Goal: Transaction & Acquisition: Book appointment/travel/reservation

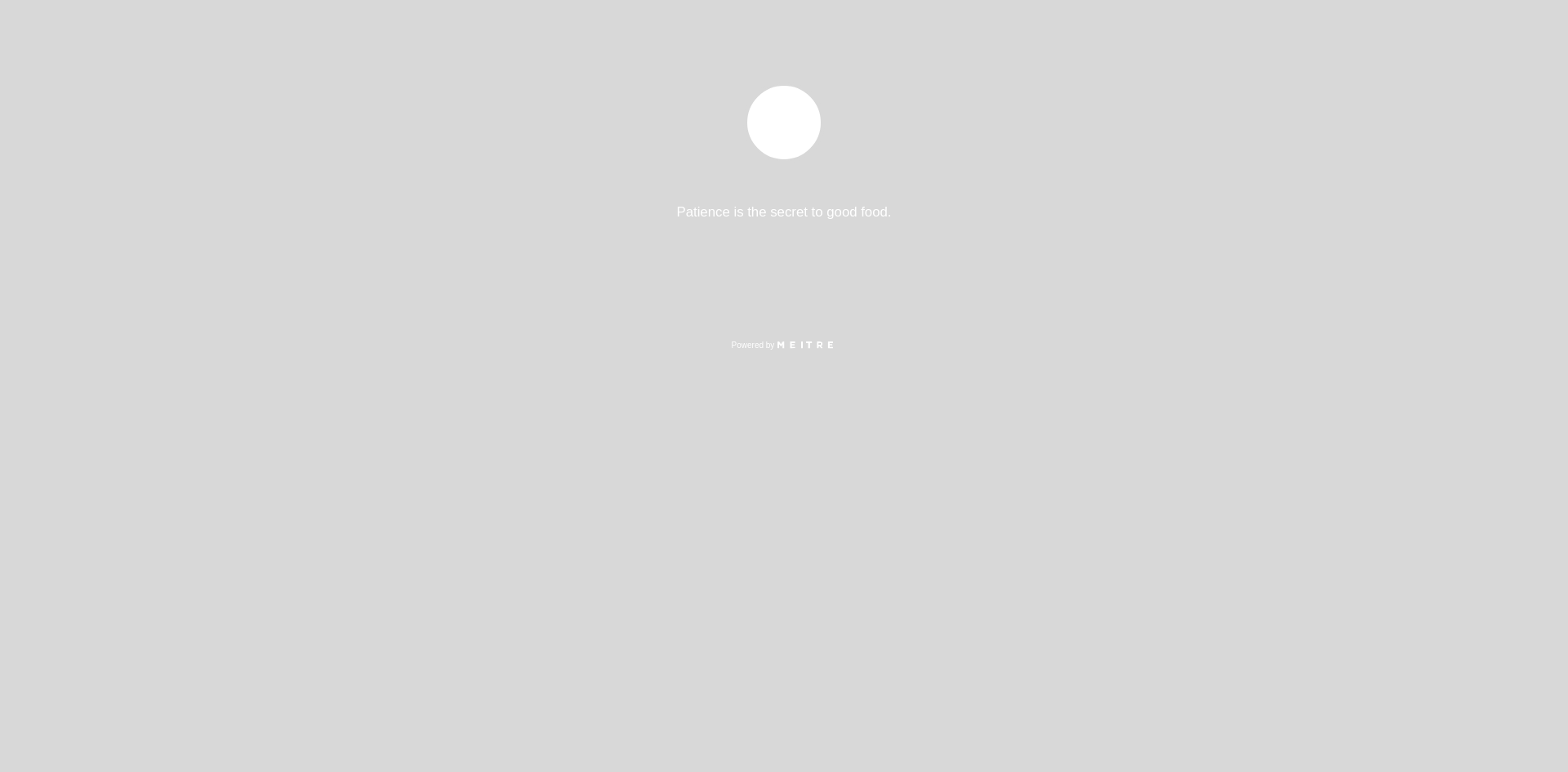
select select "es"
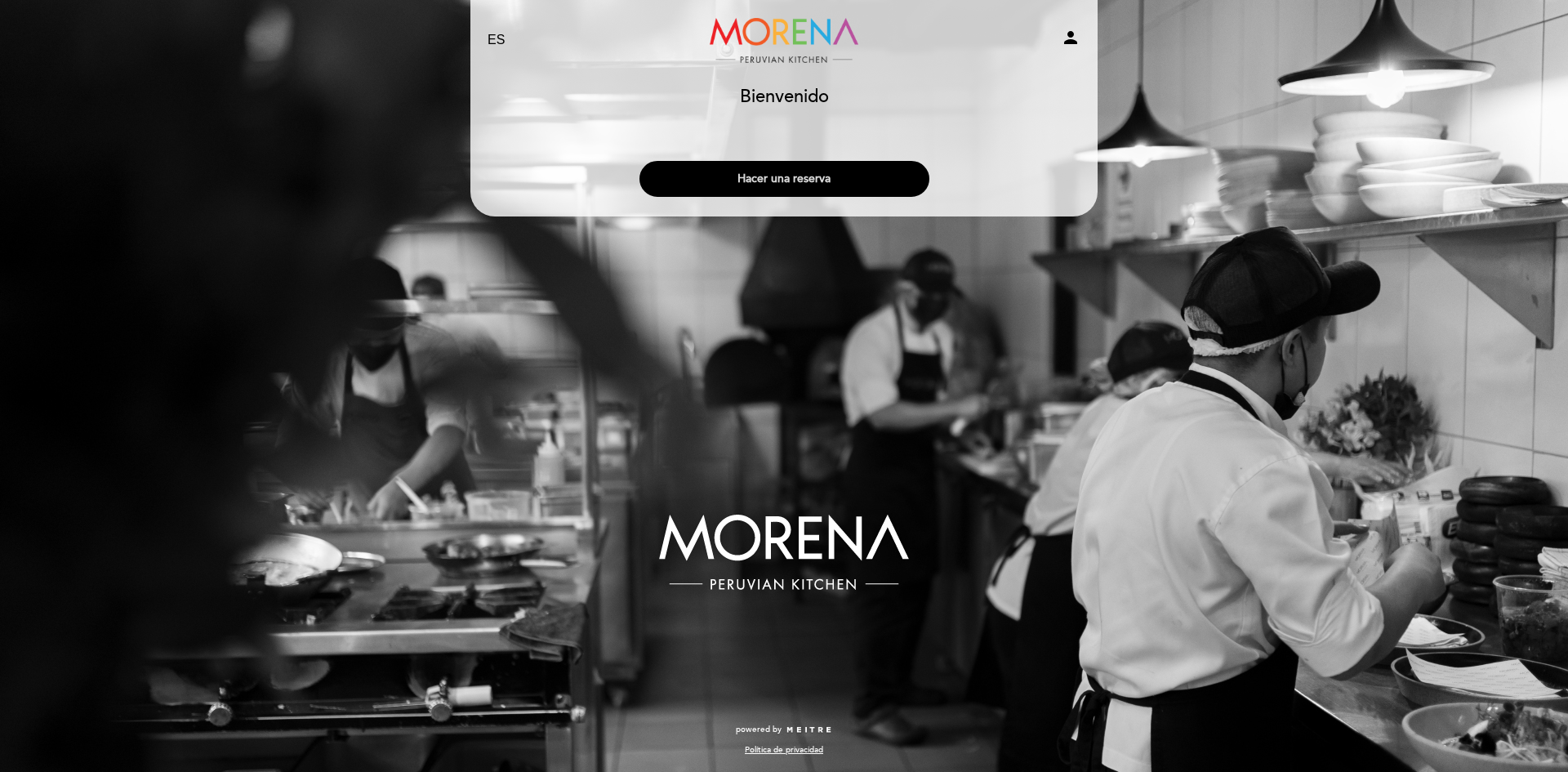
click at [819, 179] on button "Hacer una reserva" at bounding box center [785, 179] width 290 height 36
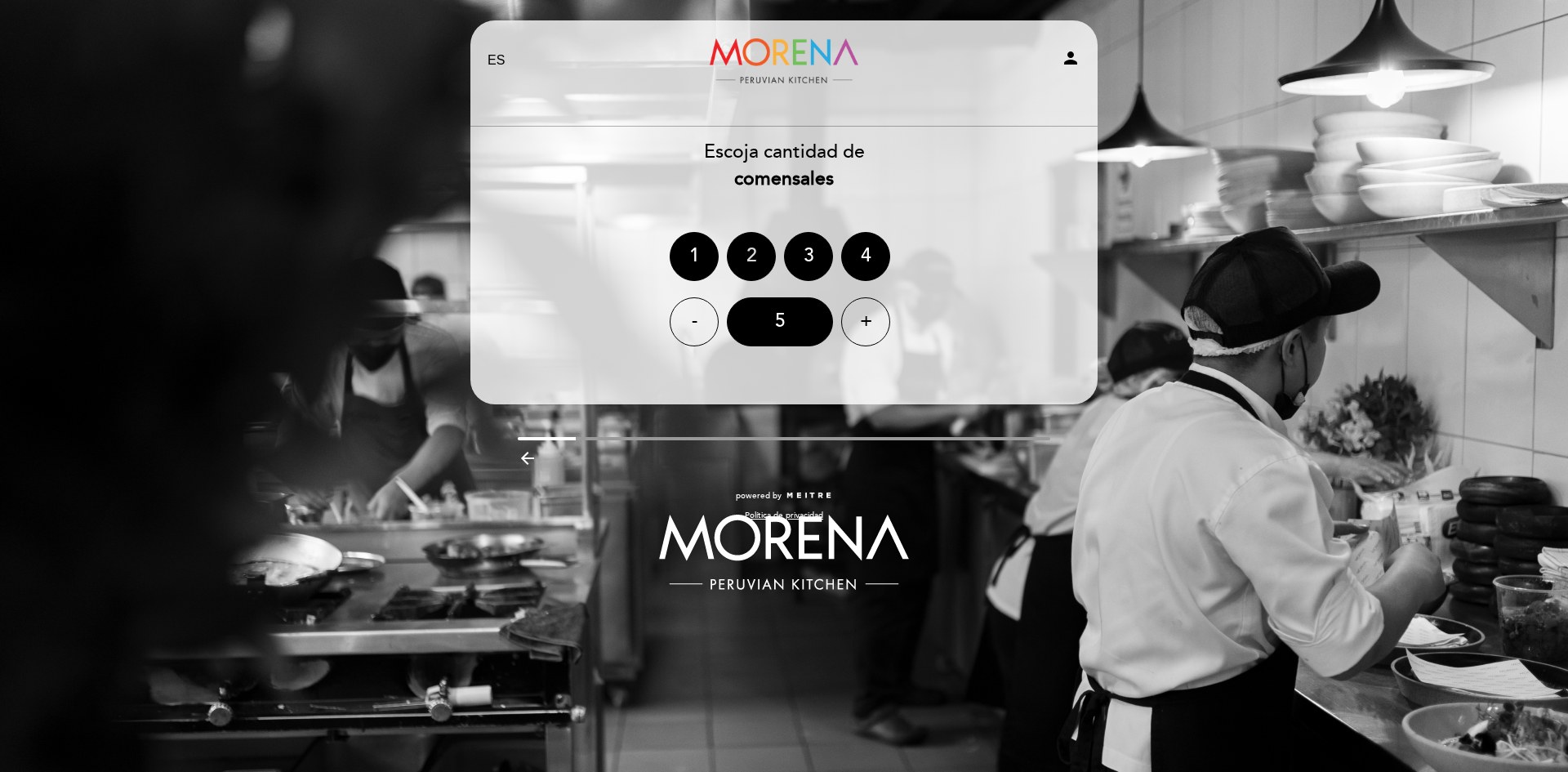
click at [754, 256] on div "2" at bounding box center [751, 256] width 49 height 49
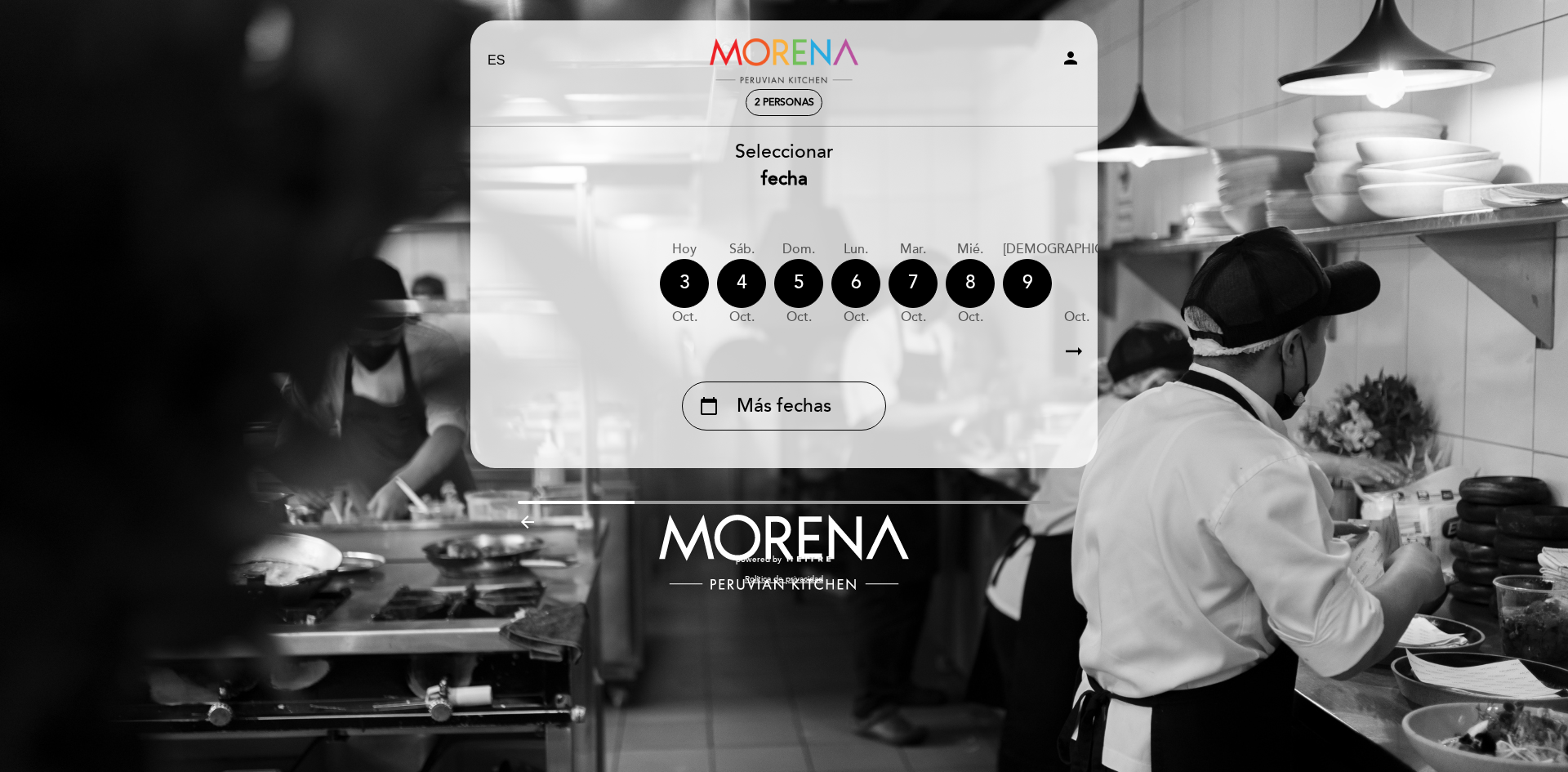
click at [1075, 351] on icon "arrow_right_alt" at bounding box center [1073, 352] width 24 height 35
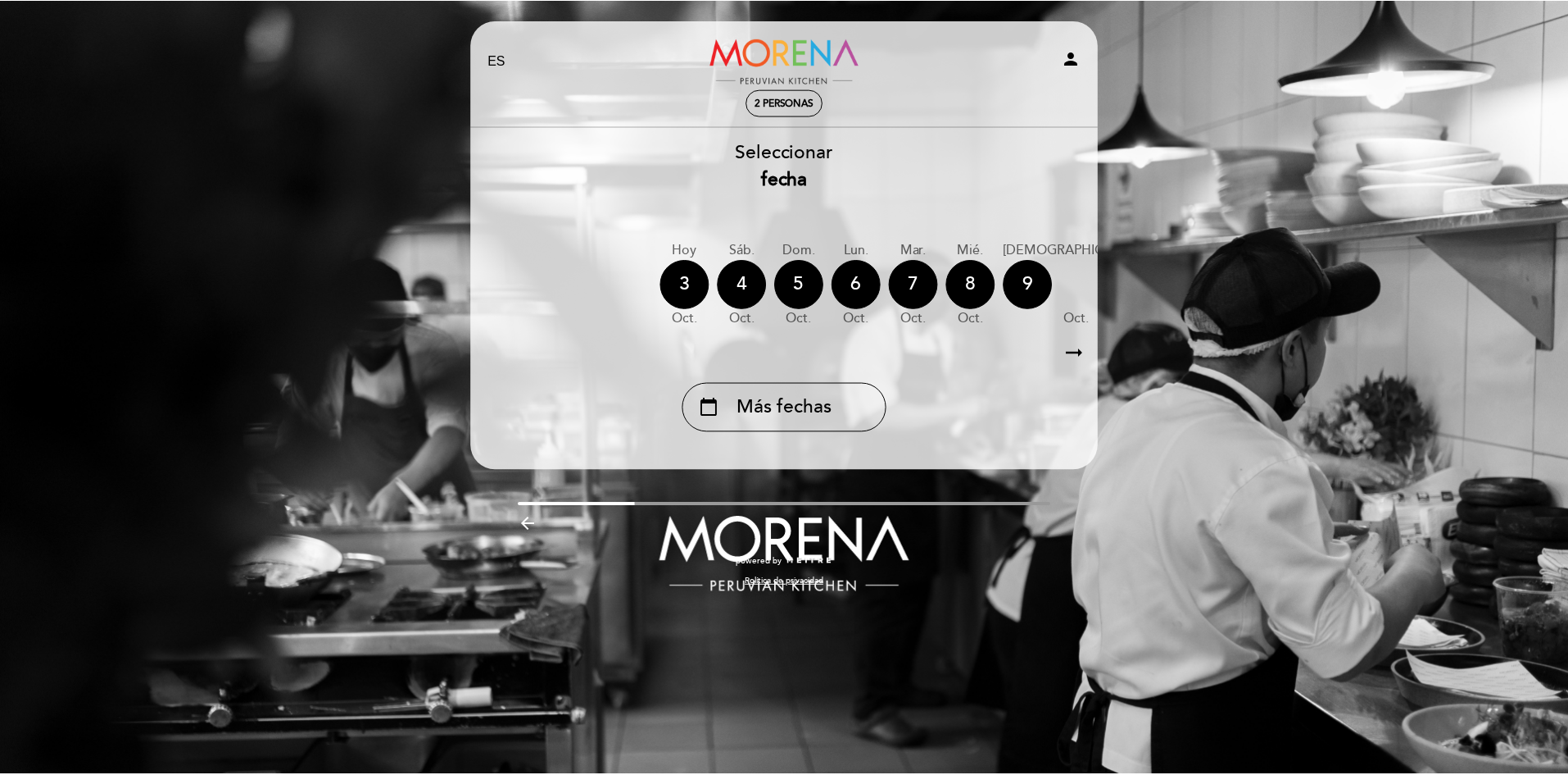
scroll to position [0, 1]
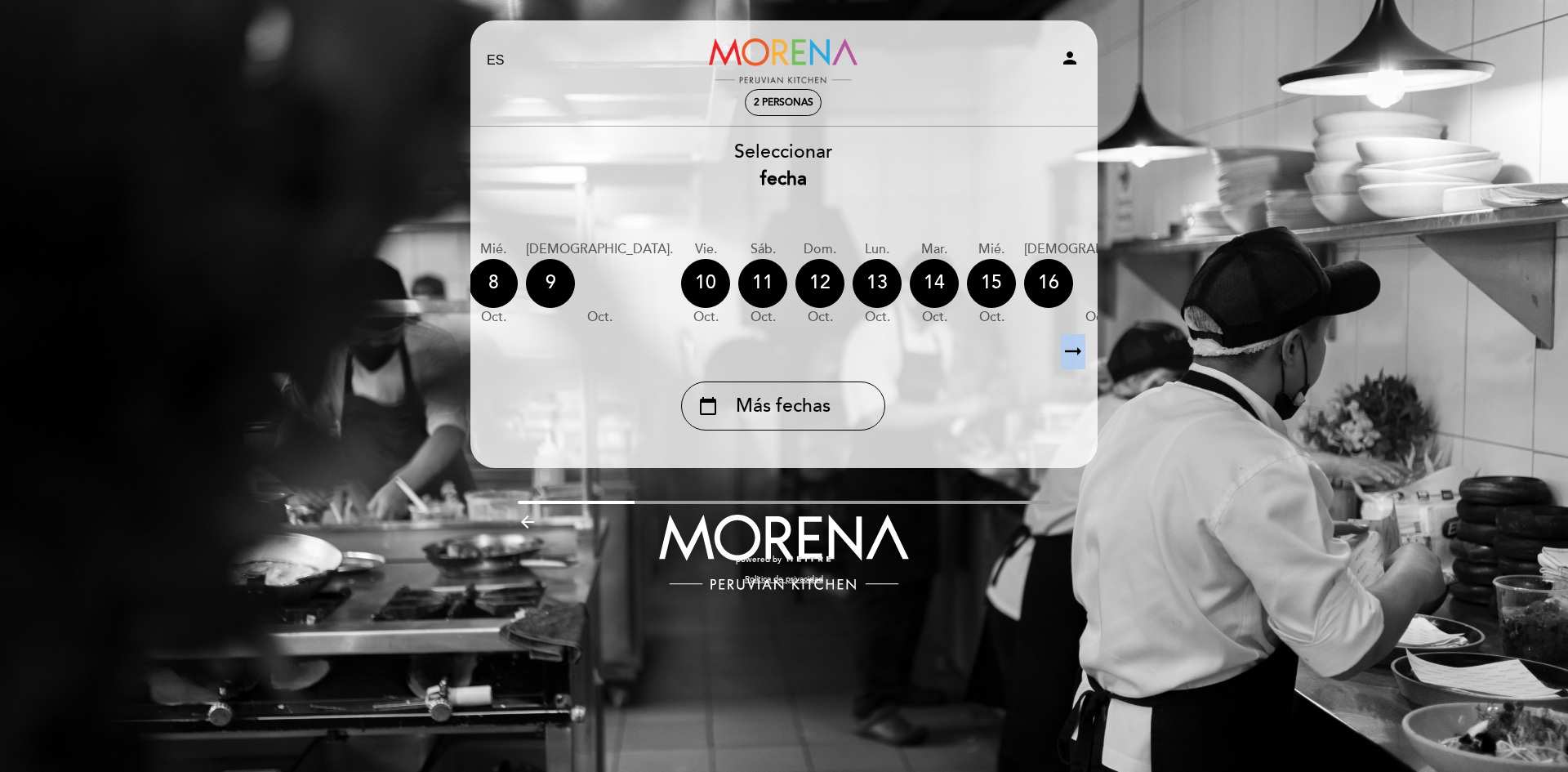
click at [1075, 351] on icon "arrow_right_alt" at bounding box center [1073, 352] width 24 height 35
click at [1252, 282] on icon "calendar_today" at bounding box center [1261, 282] width 19 height 28
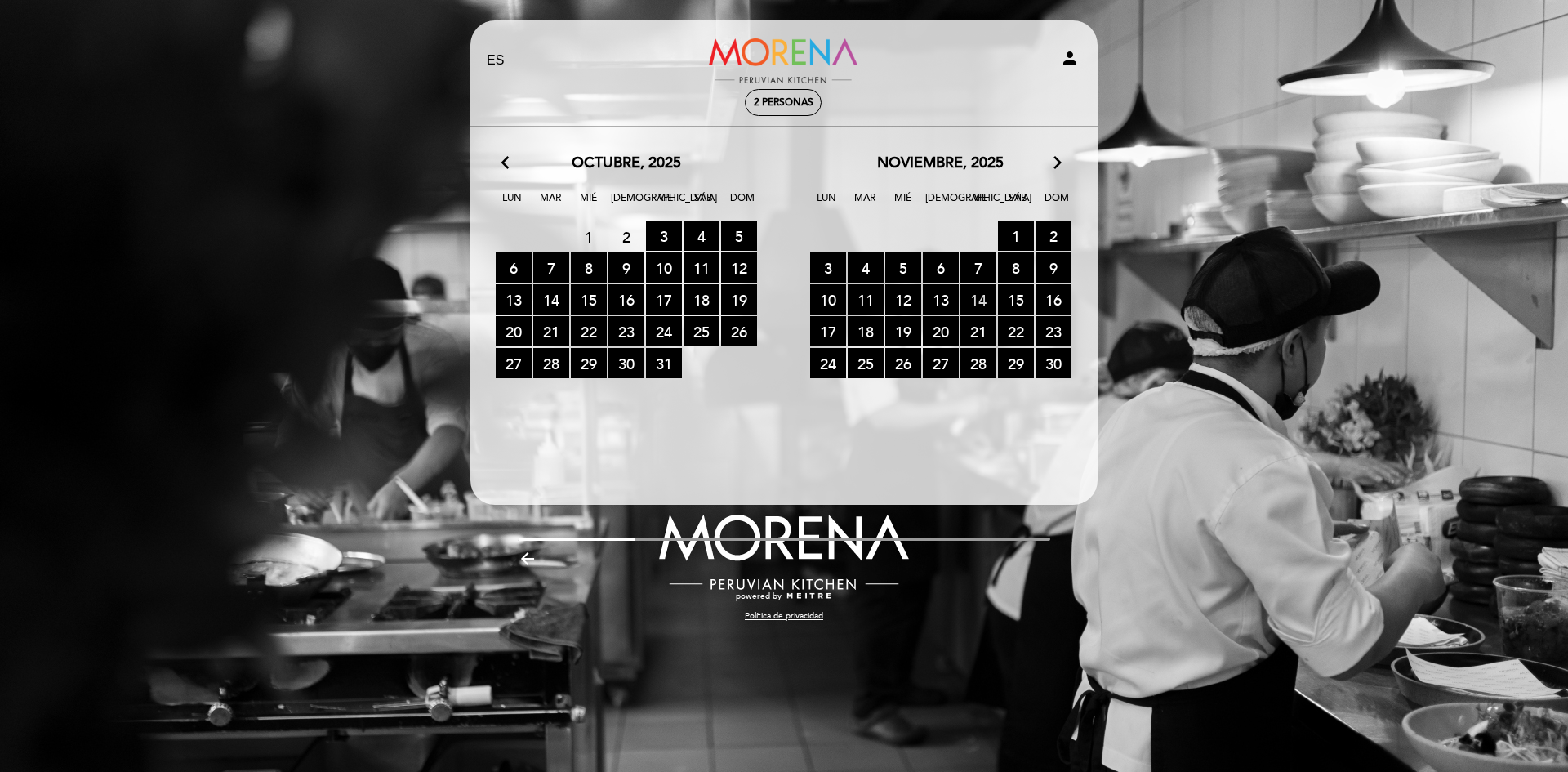
click at [981, 294] on span "14 RESERVAS DISPONIBLES" at bounding box center [978, 300] width 36 height 30
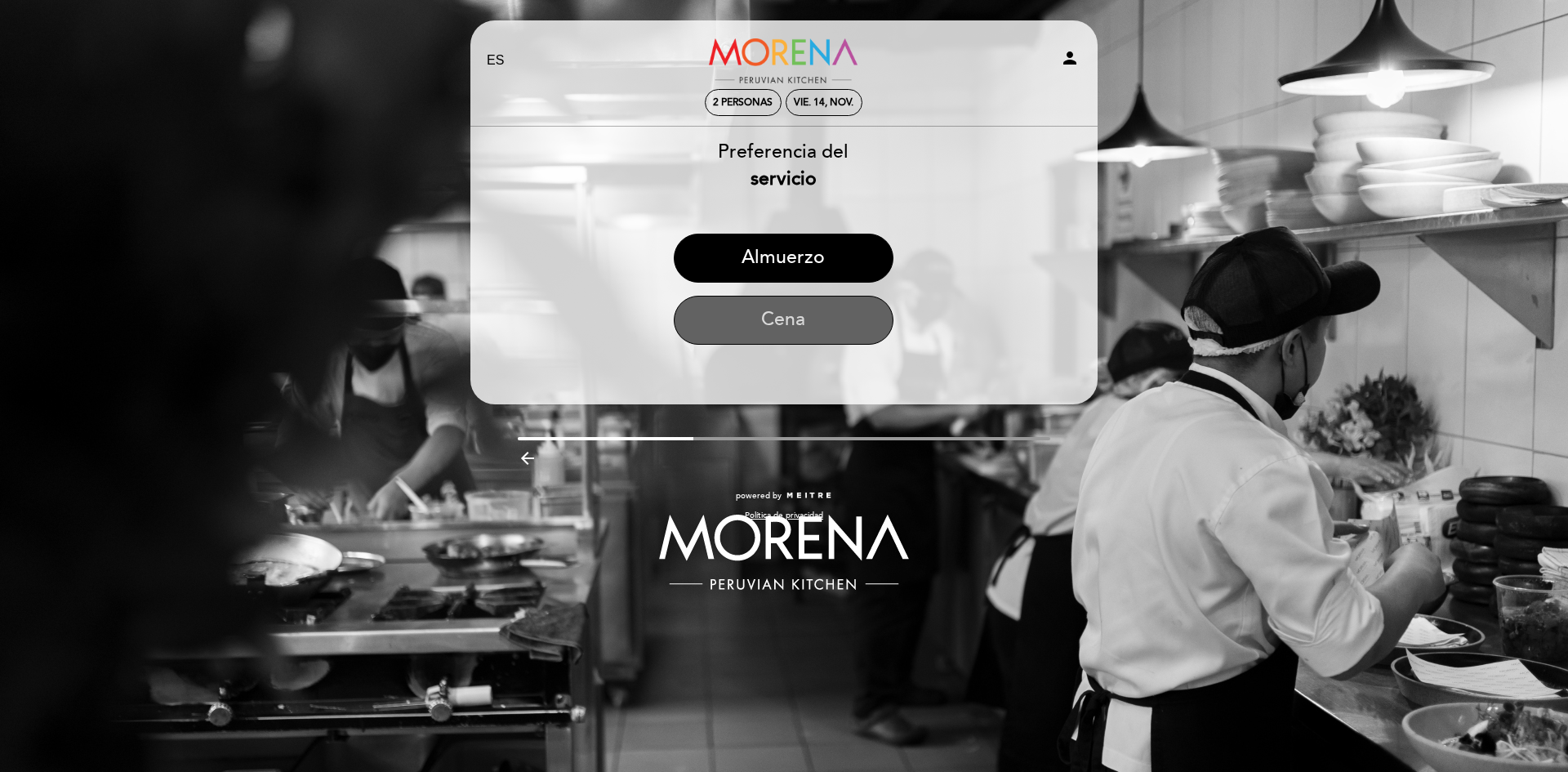
click at [782, 332] on button "Cena" at bounding box center [783, 320] width 219 height 49
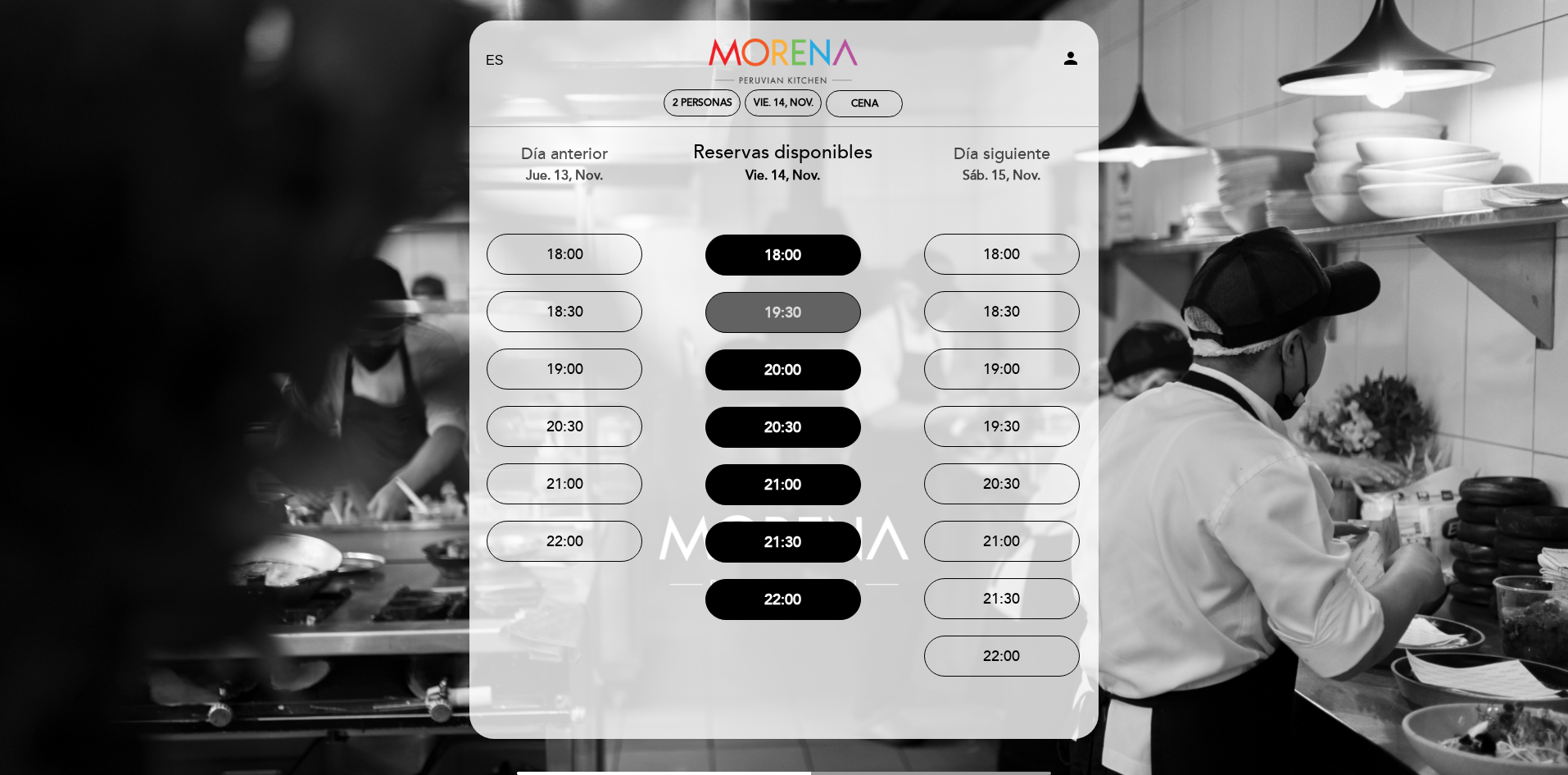
click at [792, 307] on button "19:30" at bounding box center [783, 313] width 156 height 41
